Goal: Information Seeking & Learning: Learn about a topic

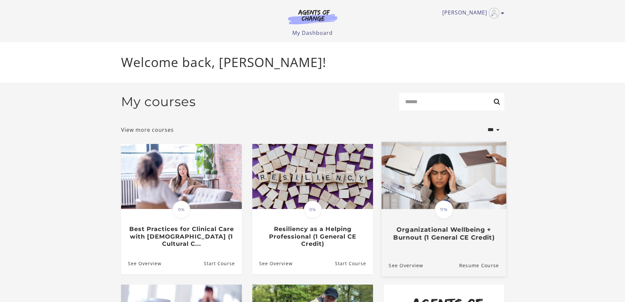
click at [442, 237] on h3 "Organizational Wellbeing + Burnout (1 General CE Credit)" at bounding box center [444, 233] width 110 height 15
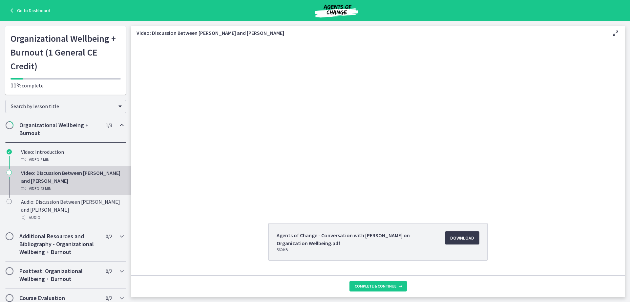
scroll to position [35, 0]
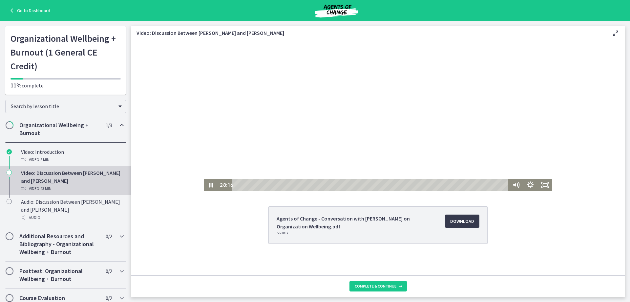
drag, startPoint x: 278, startPoint y: 185, endPoint x: 411, endPoint y: 193, distance: 133.5
click at [411, 191] on html "Click for sound @keyframes VOLUME_SMALL_WAVE_FLASH { 0% { opacity: 0; } 33% { o…" at bounding box center [378, 98] width 494 height 186
drag, startPoint x: 411, startPoint y: 185, endPoint x: 630, endPoint y: 182, distance: 218.7
click at [625, 182] on html "Click for sound @keyframes VOLUME_SMALL_WAVE_FLASH { 0% { opacity: 0; } 33% { o…" at bounding box center [378, 98] width 494 height 186
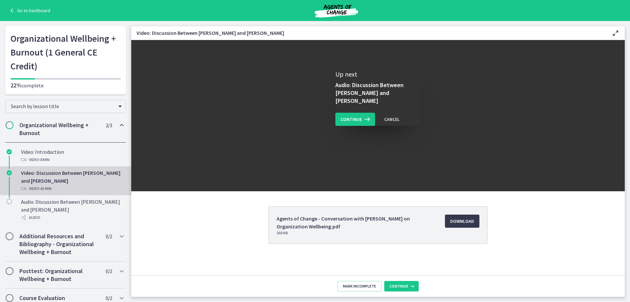
scroll to position [0, 0]
click at [352, 115] on span "Continue" at bounding box center [351, 119] width 21 height 8
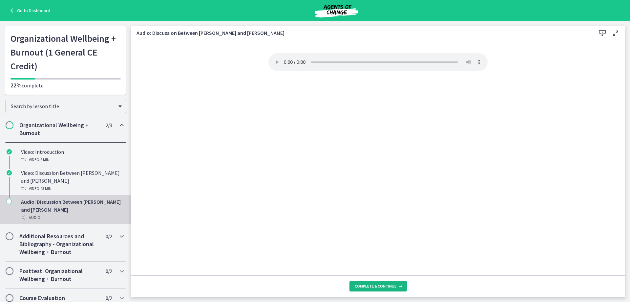
click at [374, 282] on button "Complete & continue" at bounding box center [378, 286] width 57 height 11
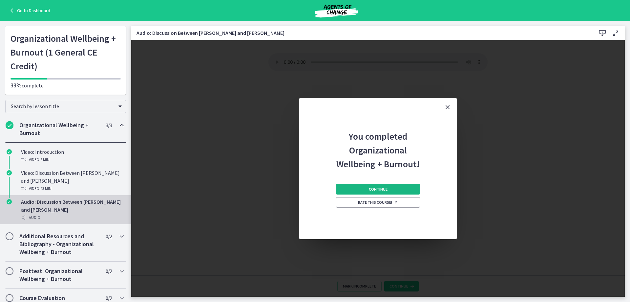
click at [395, 188] on button "Continue" at bounding box center [378, 189] width 84 height 11
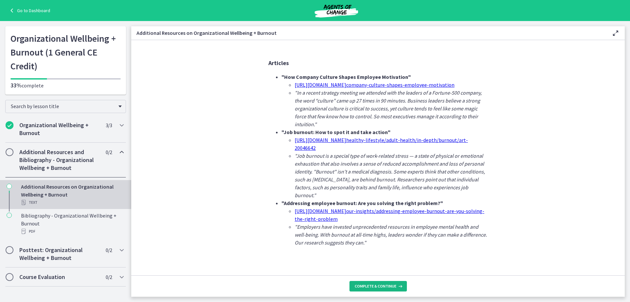
click at [381, 281] on button "Complete & continue" at bounding box center [378, 286] width 57 height 11
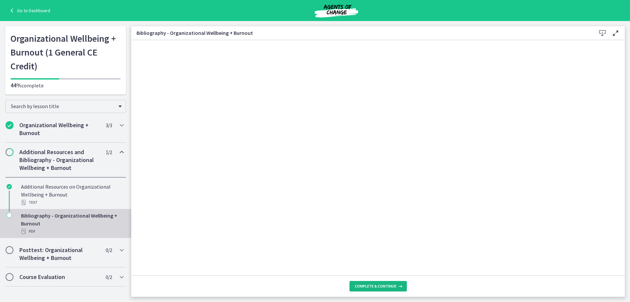
click at [380, 287] on span "Complete & continue" at bounding box center [376, 285] width 42 height 5
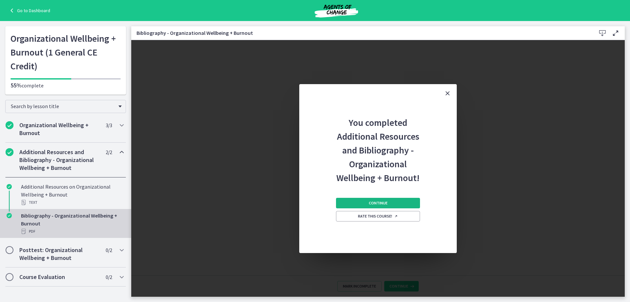
click at [387, 203] on button "Continue" at bounding box center [378, 203] width 84 height 11
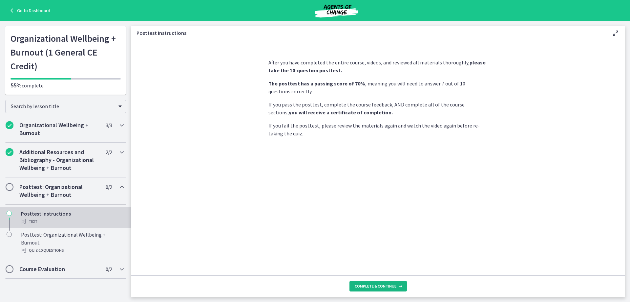
click at [385, 282] on button "Complete & continue" at bounding box center [378, 286] width 57 height 11
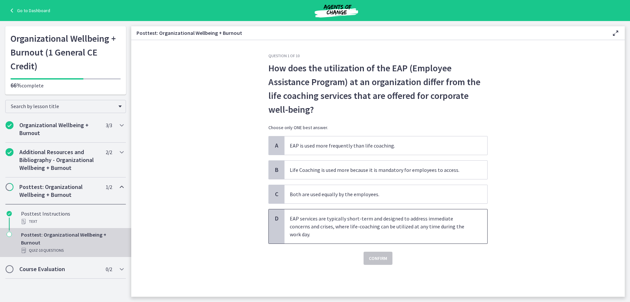
click at [419, 223] on p "EAP services are typically short-term and designed to address immediate concern…" at bounding box center [379, 226] width 179 height 24
click at [380, 257] on span "Confirm" at bounding box center [378, 258] width 18 height 8
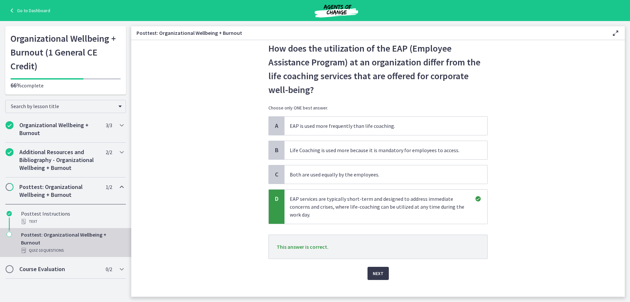
scroll to position [29, 0]
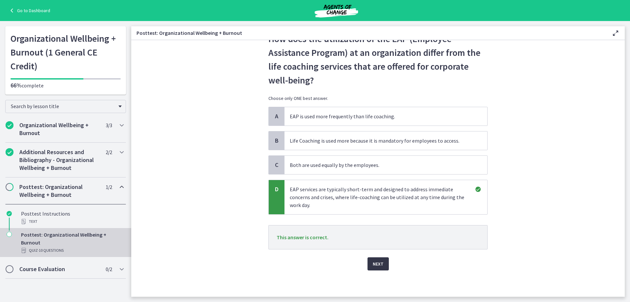
click at [377, 263] on span "Next" at bounding box center [378, 264] width 11 height 8
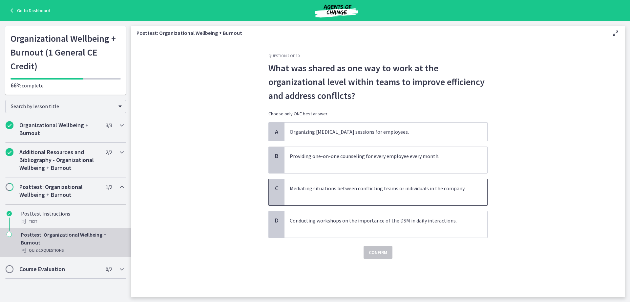
click at [468, 193] on p "Mediating situations between conflicting teams or individuals in the company." at bounding box center [379, 192] width 179 height 16
click at [381, 253] on span "Confirm" at bounding box center [378, 252] width 18 height 8
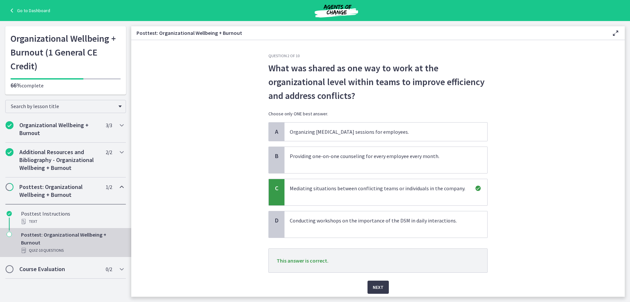
scroll to position [23, 0]
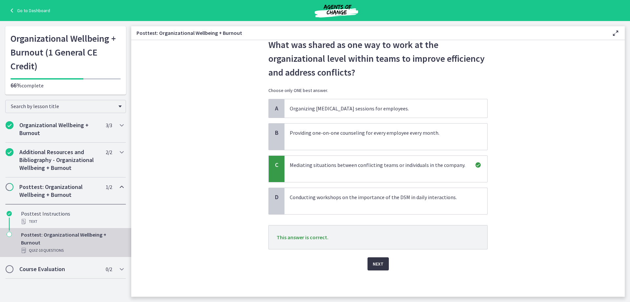
click at [380, 263] on span "Next" at bounding box center [378, 264] width 11 height 8
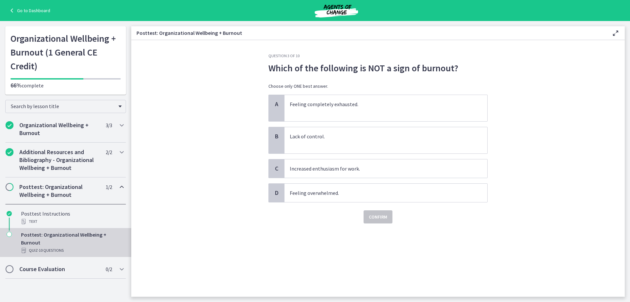
scroll to position [0, 0]
click at [349, 168] on p "Increased enthusiasm for work." at bounding box center [379, 168] width 179 height 8
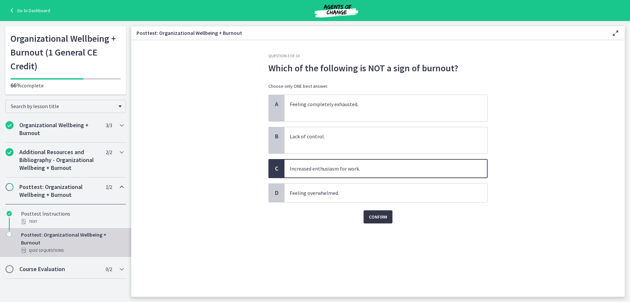
click at [385, 218] on span "Confirm" at bounding box center [378, 217] width 18 height 8
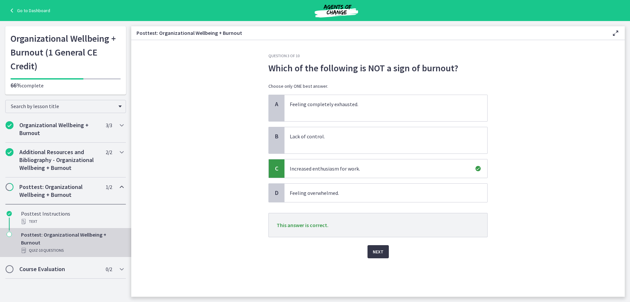
click at [383, 251] on button "Next" at bounding box center [378, 251] width 21 height 13
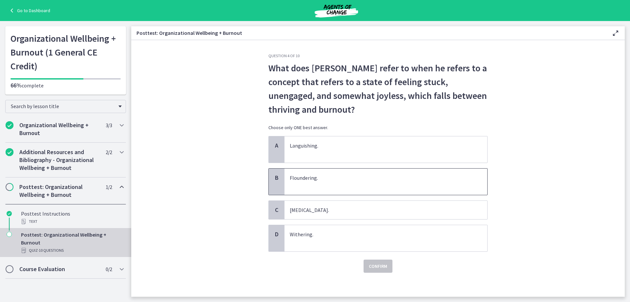
click at [353, 180] on p "Floundering." at bounding box center [379, 182] width 179 height 16
click at [380, 267] on span "Confirm" at bounding box center [378, 266] width 18 height 8
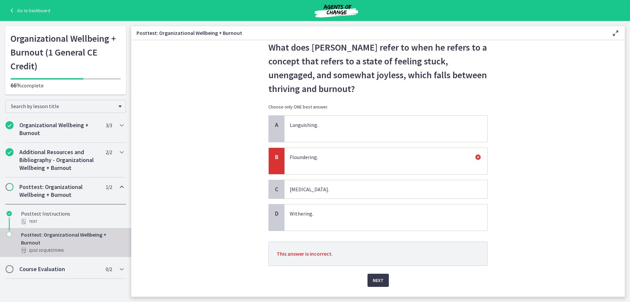
scroll to position [37, 0]
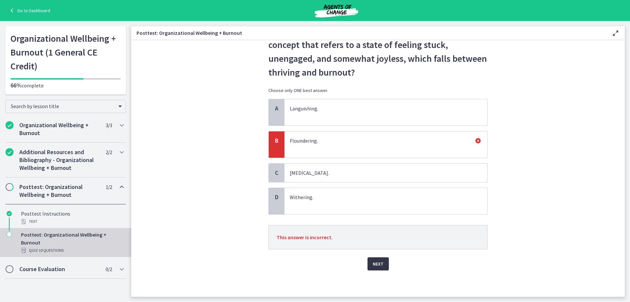
click at [373, 263] on span "Next" at bounding box center [378, 264] width 11 height 8
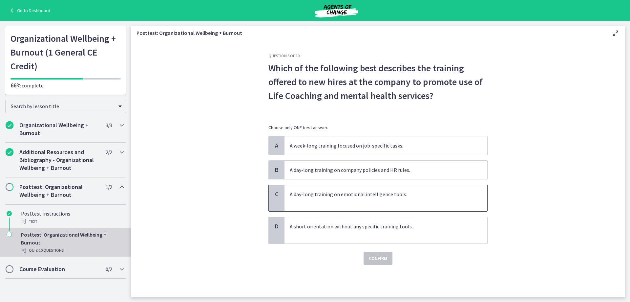
click at [410, 203] on p "A day-long training on emotional intelligence tools." at bounding box center [379, 198] width 179 height 16
click at [375, 260] on span "Confirm" at bounding box center [378, 258] width 18 height 8
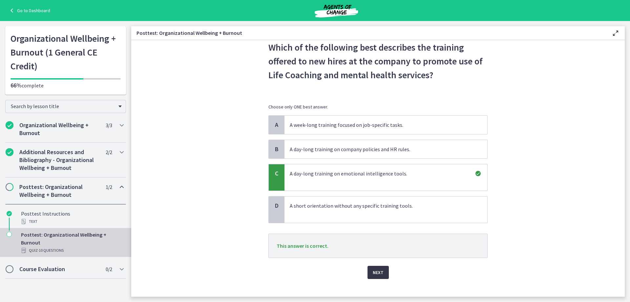
scroll to position [29, 0]
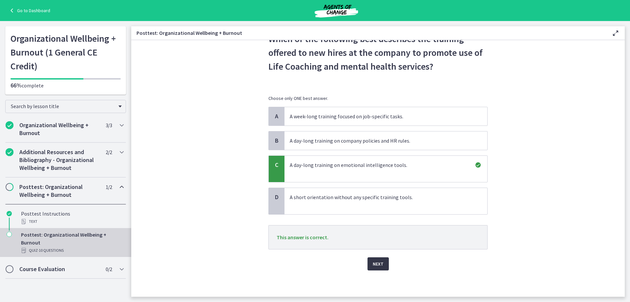
click at [379, 263] on span "Next" at bounding box center [378, 264] width 11 height 8
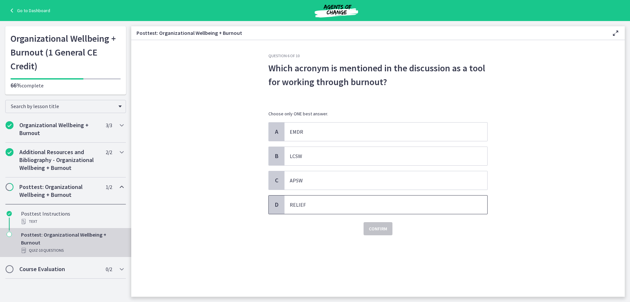
click at [298, 204] on p "RELIEF" at bounding box center [379, 205] width 179 height 8
click at [374, 229] on span "Confirm" at bounding box center [378, 229] width 18 height 8
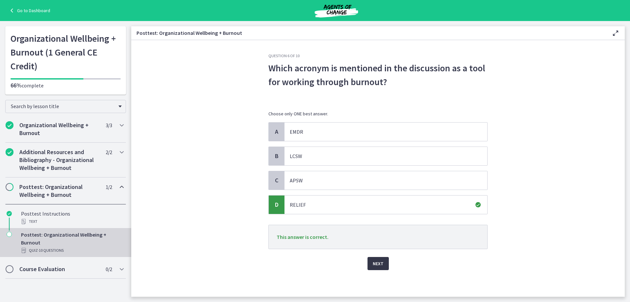
click at [384, 264] on button "Next" at bounding box center [378, 263] width 21 height 13
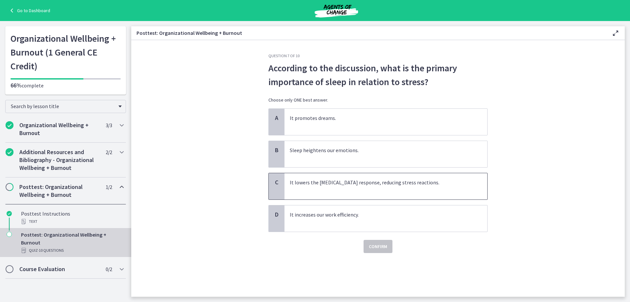
click at [343, 189] on p "It lowers the amygdala response, reducing stress reactions." at bounding box center [379, 186] width 179 height 16
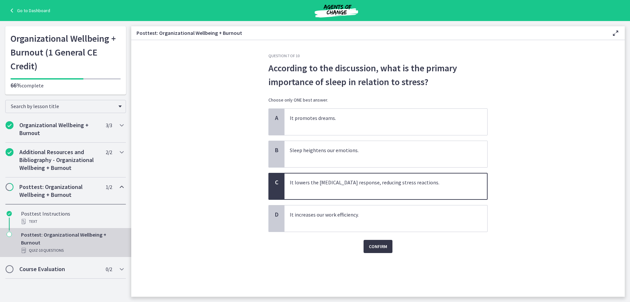
click at [373, 246] on span "Confirm" at bounding box center [378, 246] width 18 height 8
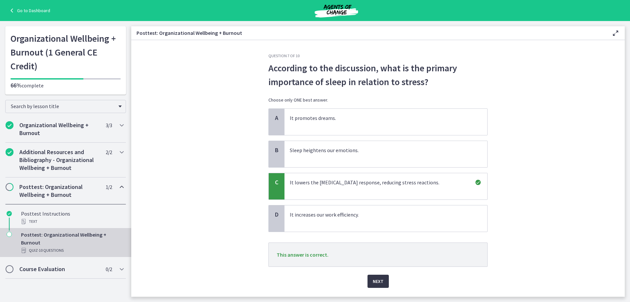
click at [381, 280] on button "Next" at bounding box center [378, 280] width 21 height 13
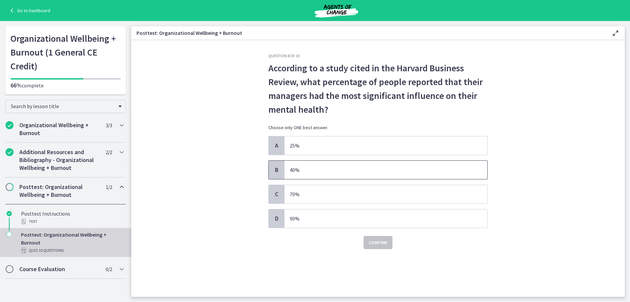
click at [340, 171] on p "40%" at bounding box center [379, 170] width 179 height 8
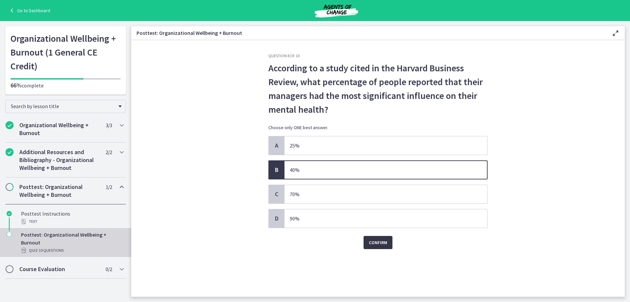
click at [382, 244] on span "Confirm" at bounding box center [378, 242] width 18 height 8
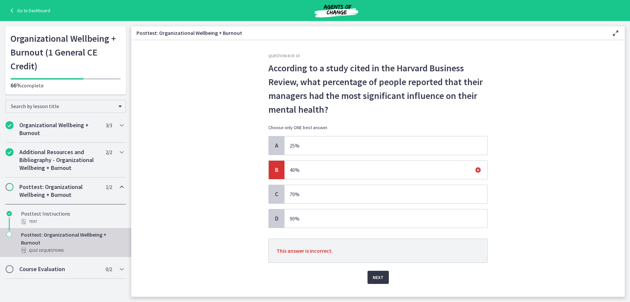
click at [378, 280] on span "Next" at bounding box center [378, 277] width 11 height 8
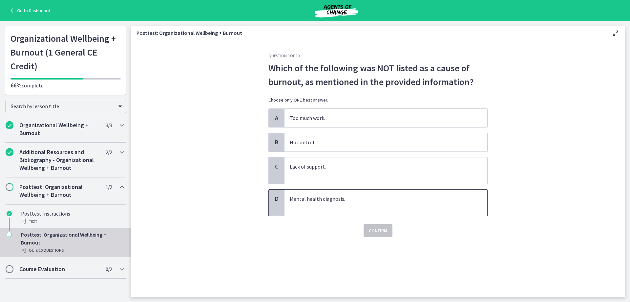
click at [335, 203] on p "Mental health diagnosis." at bounding box center [379, 203] width 179 height 16
click at [375, 232] on span "Confirm" at bounding box center [378, 231] width 18 height 8
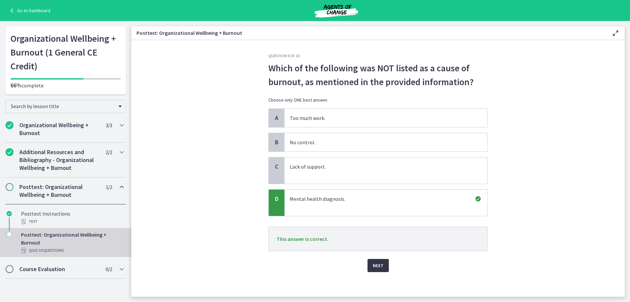
click at [376, 264] on span "Next" at bounding box center [378, 265] width 11 height 8
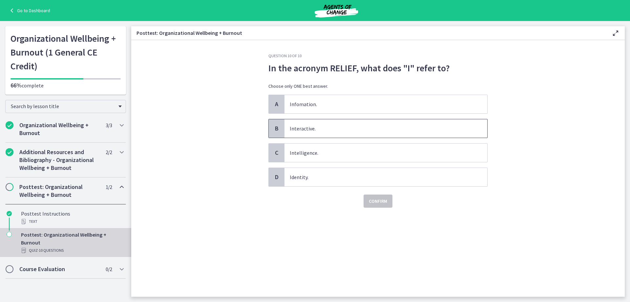
click at [309, 130] on p "Interactive." at bounding box center [379, 128] width 179 height 8
click at [383, 204] on span "Confirm" at bounding box center [378, 201] width 18 height 8
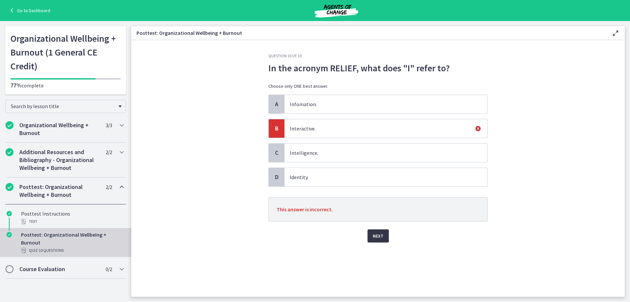
click at [379, 232] on span "Next" at bounding box center [378, 236] width 11 height 8
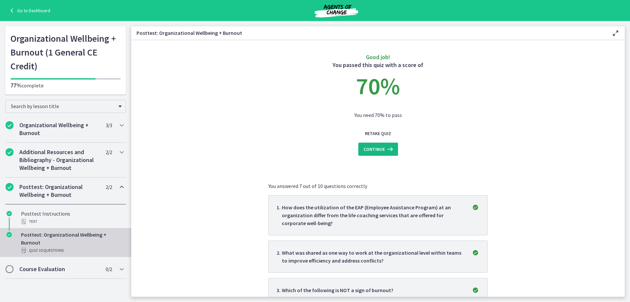
click at [374, 149] on span "Continue" at bounding box center [374, 149] width 21 height 8
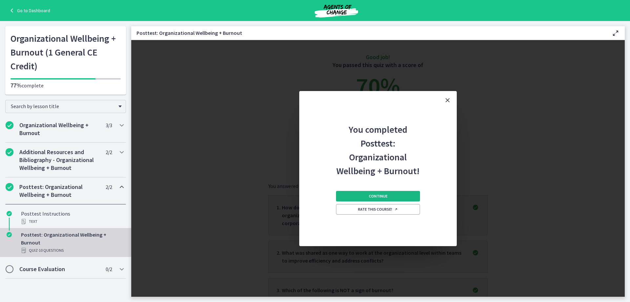
click at [378, 197] on span "Continue" at bounding box center [378, 195] width 19 height 5
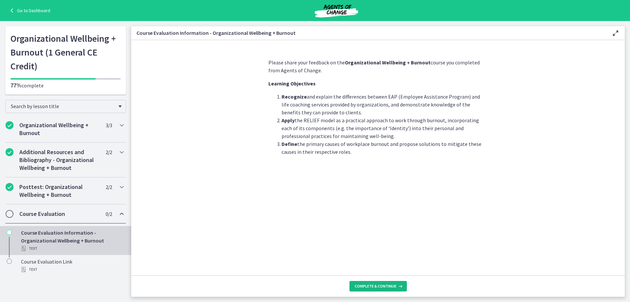
click at [376, 284] on span "Complete & continue" at bounding box center [376, 285] width 42 height 5
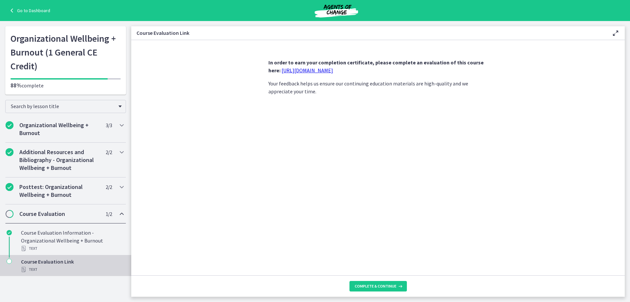
click at [330, 72] on link "https://forms.gle/USKmd7sv72frzqwo8" at bounding box center [308, 70] width 52 height 7
click at [31, 8] on link "Go to Dashboard" at bounding box center [29, 11] width 42 height 8
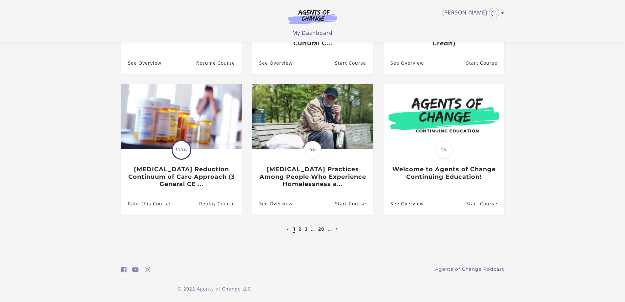
scroll to position [160, 0]
click at [299, 229] on link "2" at bounding box center [300, 229] width 3 height 6
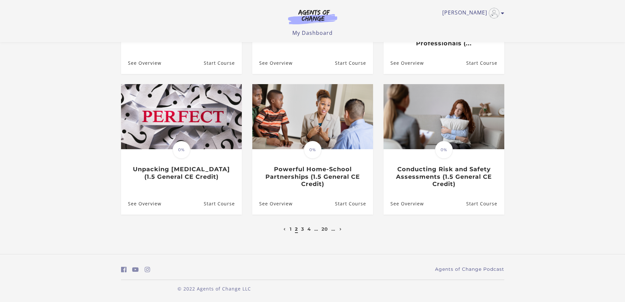
scroll to position [160, 0]
click at [310, 230] on link "4" at bounding box center [310, 229] width 4 height 6
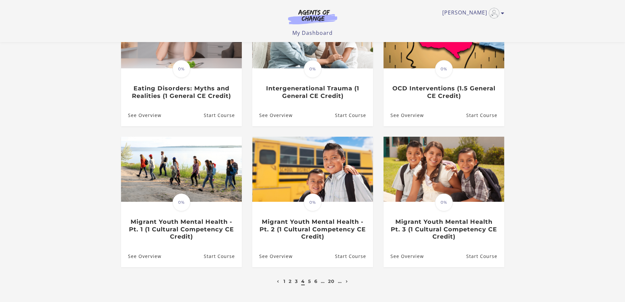
scroll to position [152, 0]
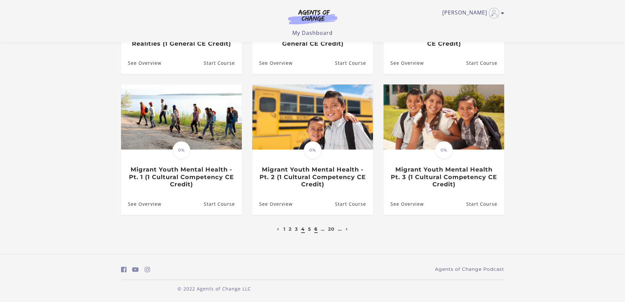
click at [316, 229] on link "6" at bounding box center [316, 229] width 3 height 6
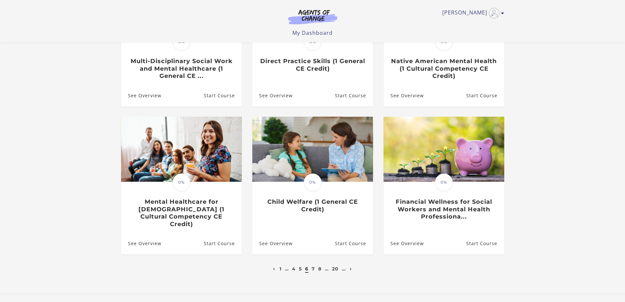
scroll to position [131, 0]
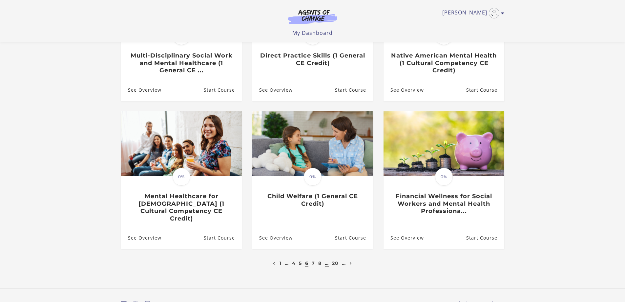
click at [326, 260] on link "…" at bounding box center [327, 263] width 4 height 6
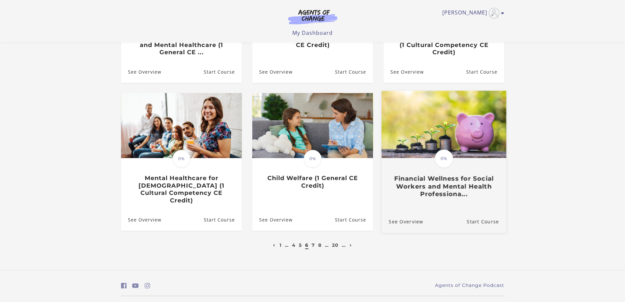
scroll to position [160, 0]
